Goal: Complete application form: Complete application form

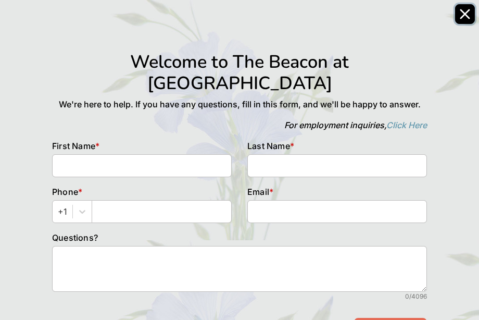
click at [462, 10] on icon "Close" at bounding box center [464, 14] width 10 height 10
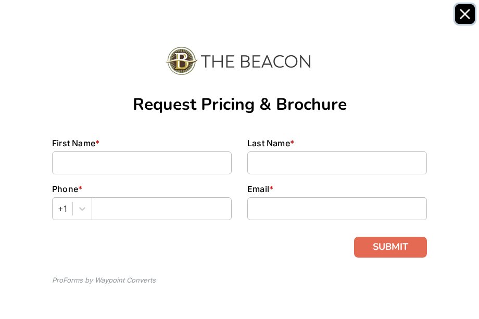
click at [462, 17] on icon "Close" at bounding box center [465, 14] width 8 height 8
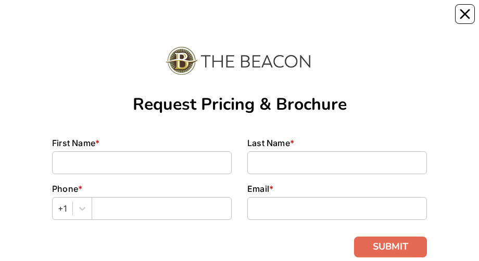
click at [461, 1] on div "Request Pricing & Brochure First Name * Last Name * Phone * +1 Email * SUBMIT P…" at bounding box center [239, 160] width 463 height 320
click at [470, 14] on button "Close" at bounding box center [465, 14] width 20 height 20
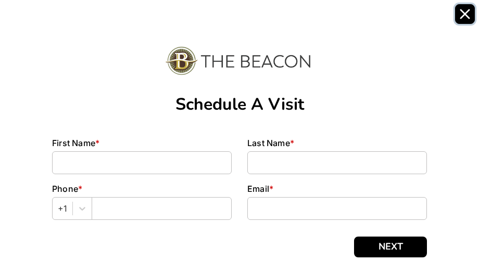
click at [467, 7] on button "Close" at bounding box center [465, 14] width 20 height 20
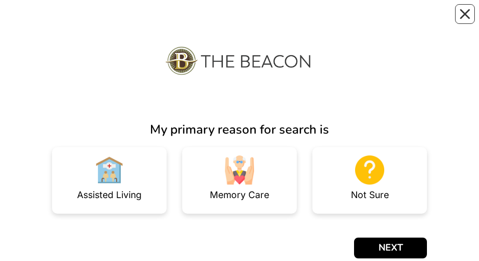
click at [252, 173] on img at bounding box center [239, 170] width 29 height 29
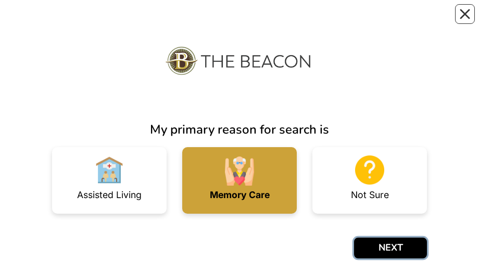
click at [406, 242] on button "NEXT" at bounding box center [390, 248] width 73 height 21
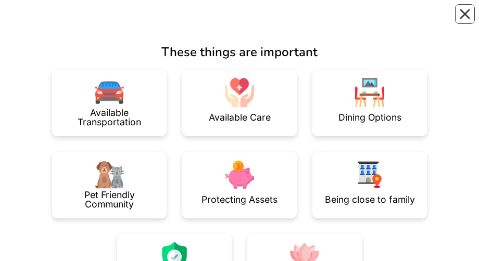
scroll to position [77, 0]
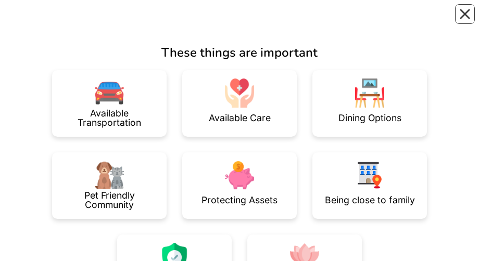
click at [264, 117] on div "Available Care" at bounding box center [240, 117] width 62 height 9
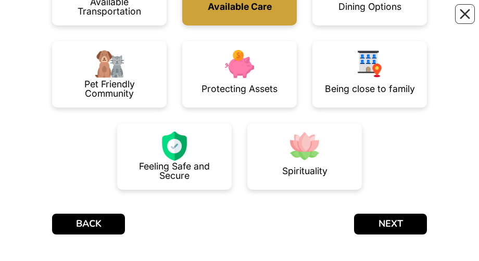
scroll to position [188, 0]
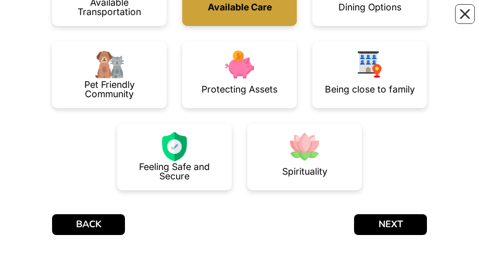
click at [189, 148] on div "Feeling Safe and Secure" at bounding box center [174, 157] width 114 height 67
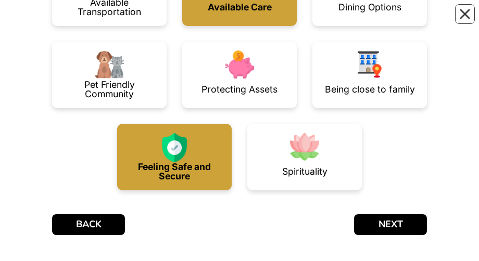
click at [316, 141] on img at bounding box center [304, 146] width 29 height 29
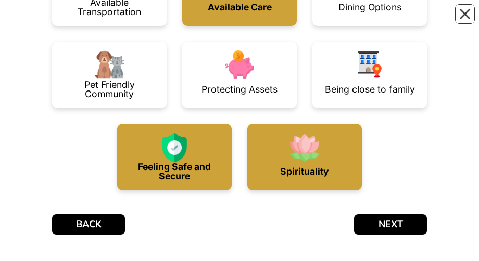
click at [382, 56] on img at bounding box center [369, 64] width 29 height 29
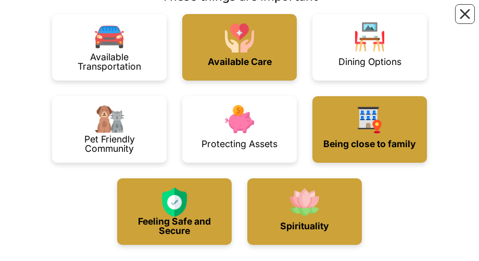
scroll to position [124, 0]
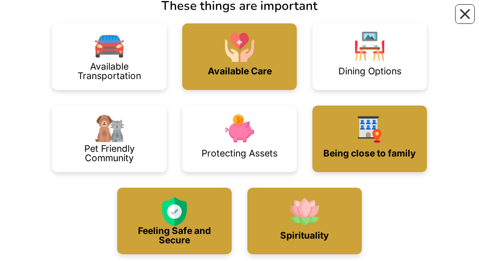
click at [378, 58] on img at bounding box center [369, 46] width 29 height 29
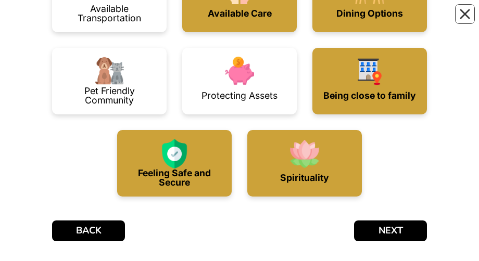
scroll to position [183, 0]
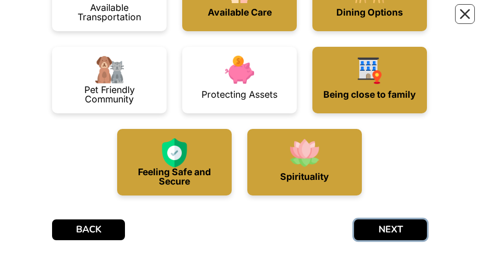
click at [400, 223] on button "NEXT" at bounding box center [390, 230] width 73 height 21
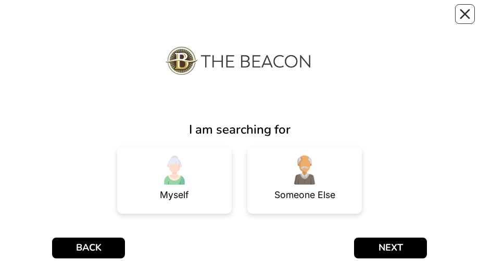
click at [311, 173] on img at bounding box center [304, 170] width 29 height 29
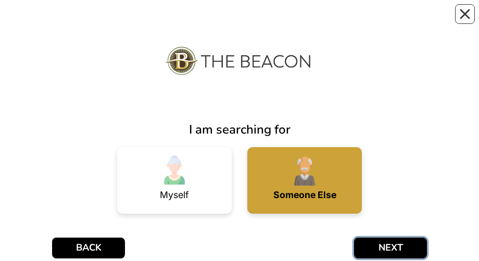
click at [402, 248] on button "NEXT" at bounding box center [390, 248] width 73 height 21
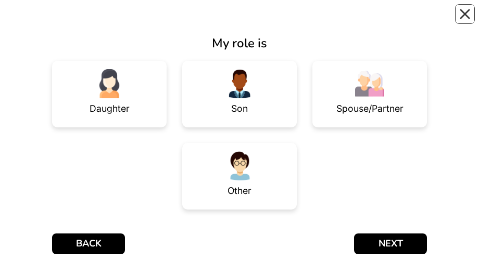
scroll to position [87, 0]
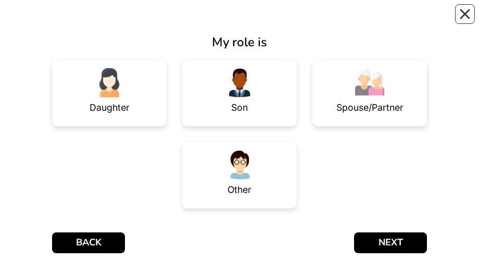
click at [251, 176] on img at bounding box center [239, 164] width 29 height 29
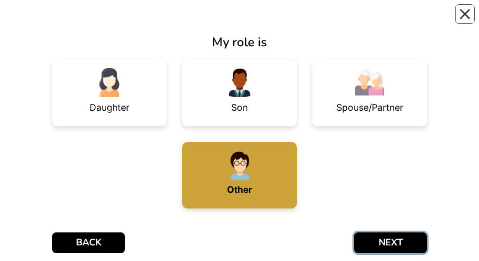
click at [403, 239] on button "NEXT" at bounding box center [390, 243] width 73 height 21
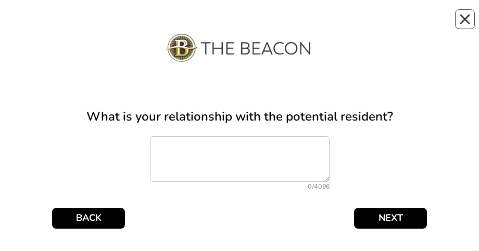
scroll to position [17, 0]
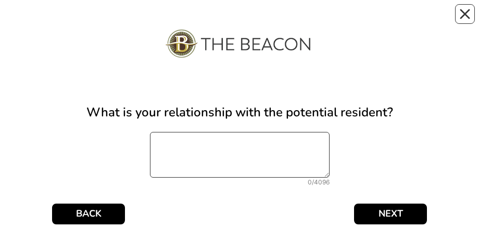
click at [185, 156] on textarea at bounding box center [240, 155] width 180 height 46
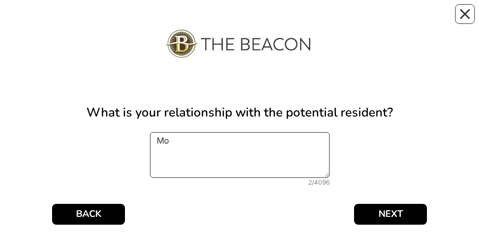
type textarea "M"
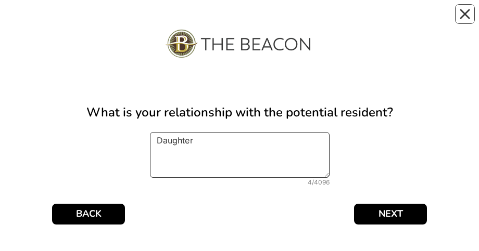
type textarea "Daughter"
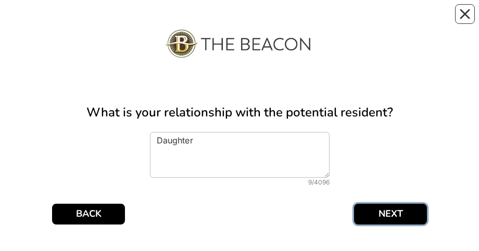
click at [405, 213] on button "NEXT" at bounding box center [390, 214] width 73 height 21
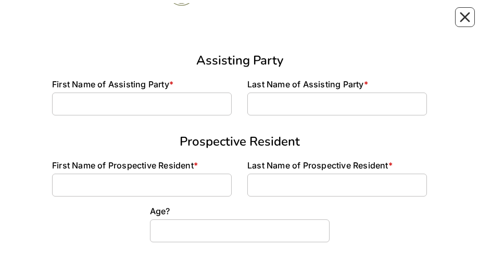
scroll to position [72, 0]
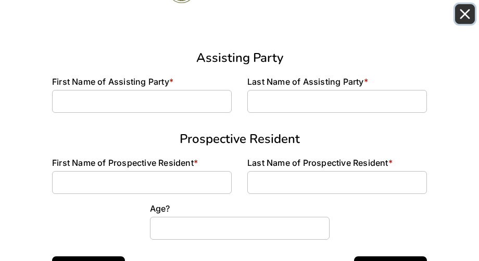
click at [466, 16] on icon "Close" at bounding box center [465, 14] width 8 height 8
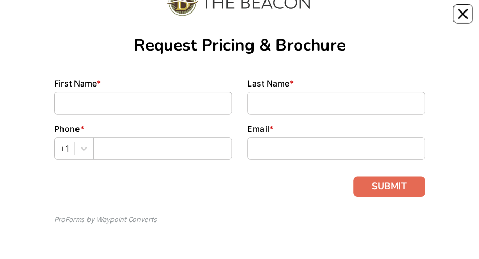
scroll to position [61, 0]
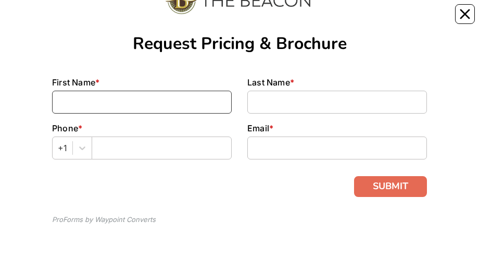
click at [87, 106] on input at bounding box center [142, 102] width 180 height 23
type input "Dona"
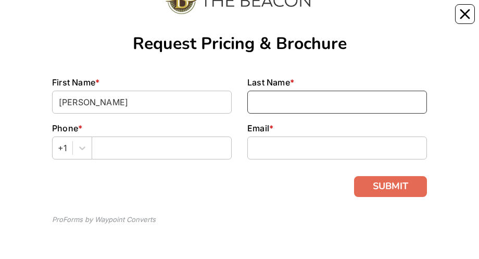
click at [274, 108] on input at bounding box center [337, 102] width 180 height 23
type input "Cann"
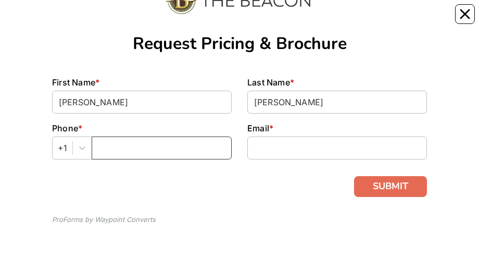
click at [127, 147] on input "text" at bounding box center [162, 147] width 140 height 23
type input "9"
click at [147, 148] on input "8504" at bounding box center [162, 147] width 140 height 23
type input "8504388430"
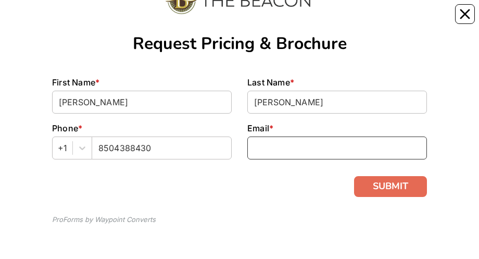
click at [279, 149] on input at bounding box center [337, 147] width 180 height 23
click at [261, 147] on input "Ps" at bounding box center [337, 147] width 180 height 23
click at [264, 131] on span "Email" at bounding box center [258, 128] width 22 height 10
click at [267, 145] on input "Ps" at bounding box center [337, 147] width 180 height 23
type input "Psmiley4@icloud.com"
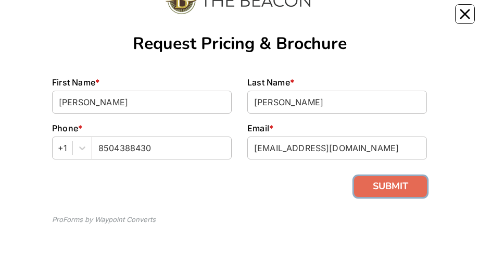
click at [409, 182] on button "SUBMIT" at bounding box center [390, 186] width 73 height 21
